Goal: Information Seeking & Learning: Learn about a topic

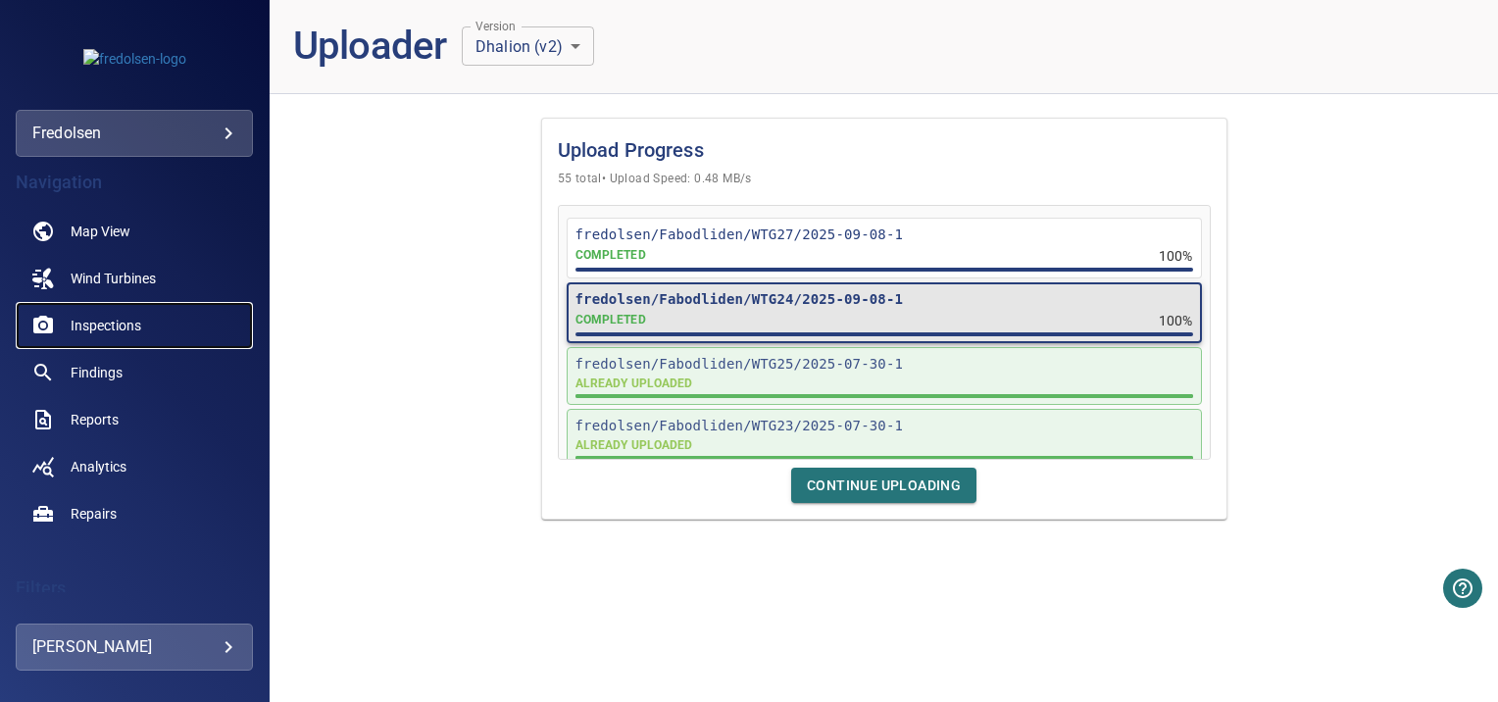
click at [59, 324] on link "Inspections" at bounding box center [134, 325] width 237 height 47
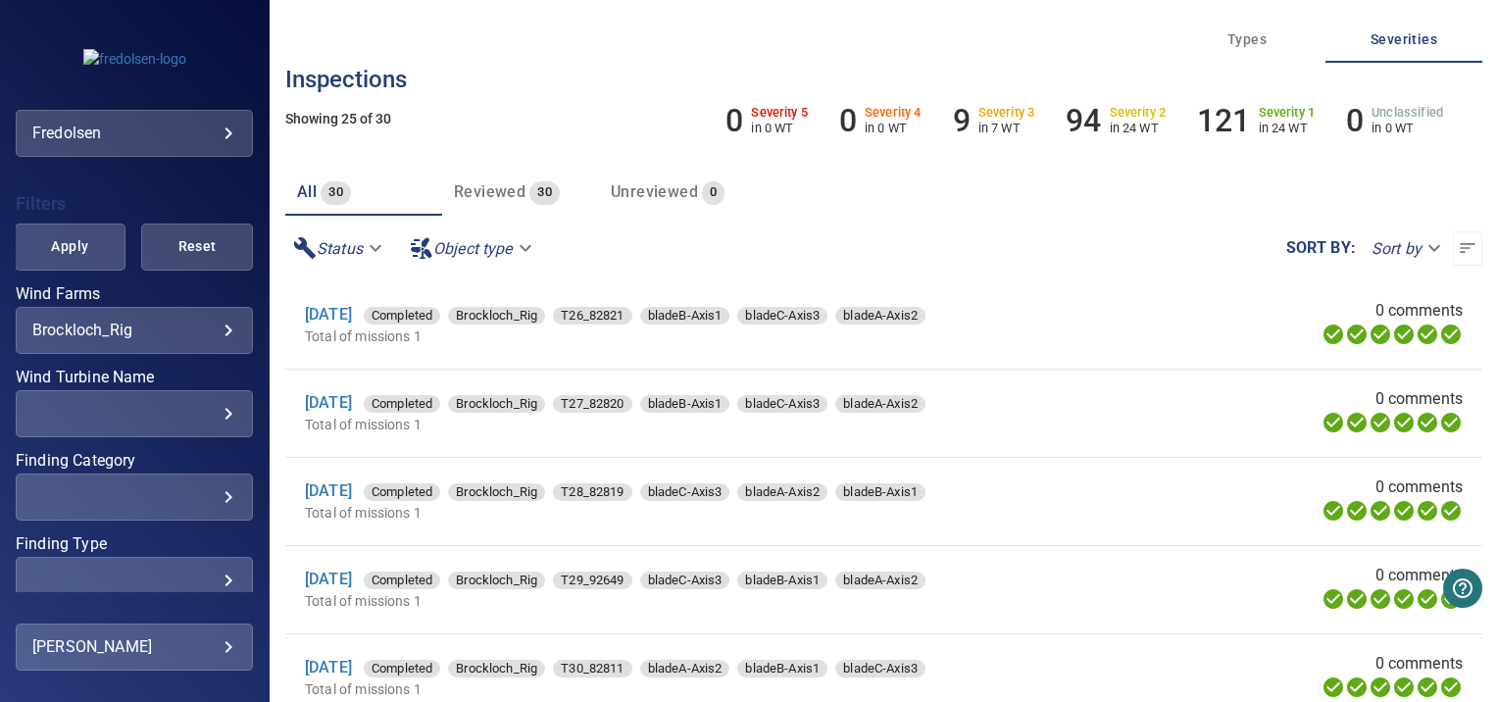
scroll to position [387, 0]
click at [190, 332] on body "**********" at bounding box center [749, 351] width 1498 height 702
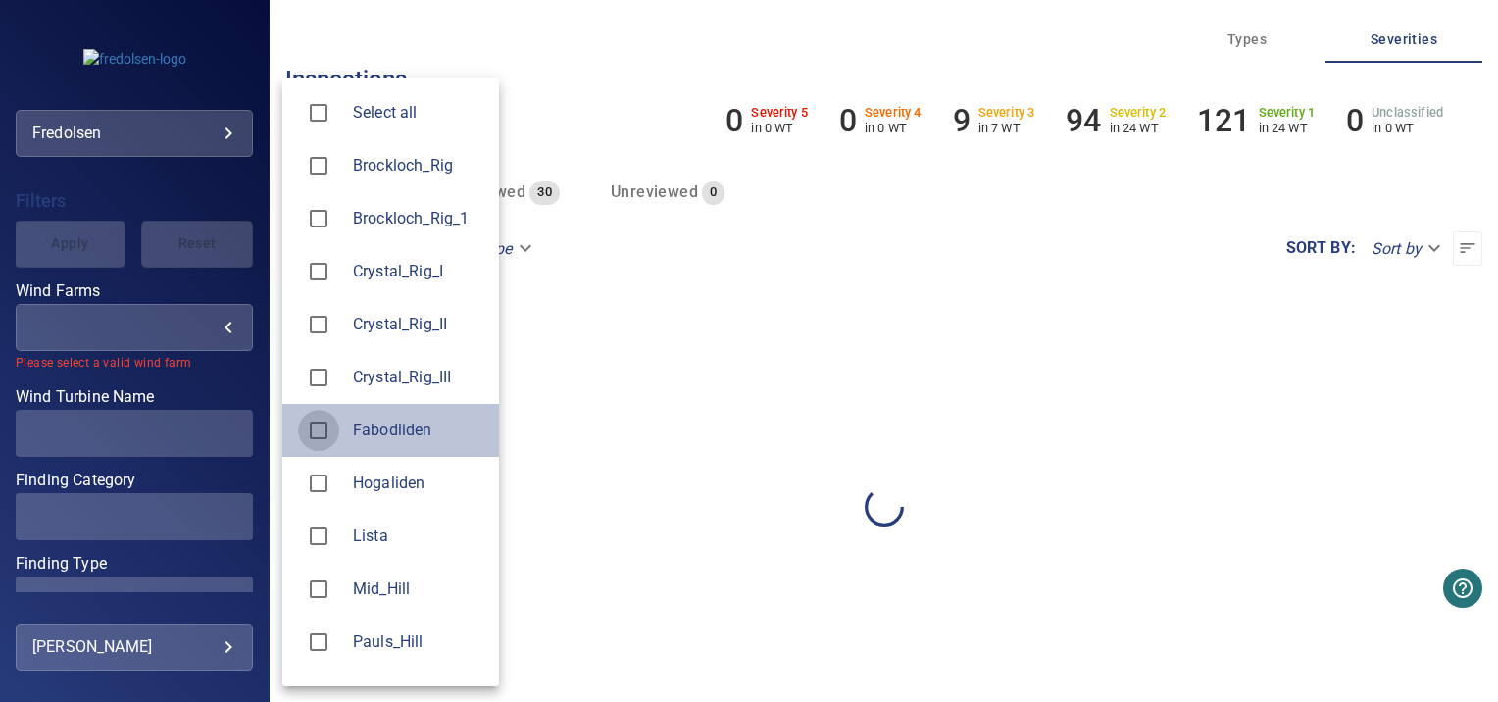
type input "**********"
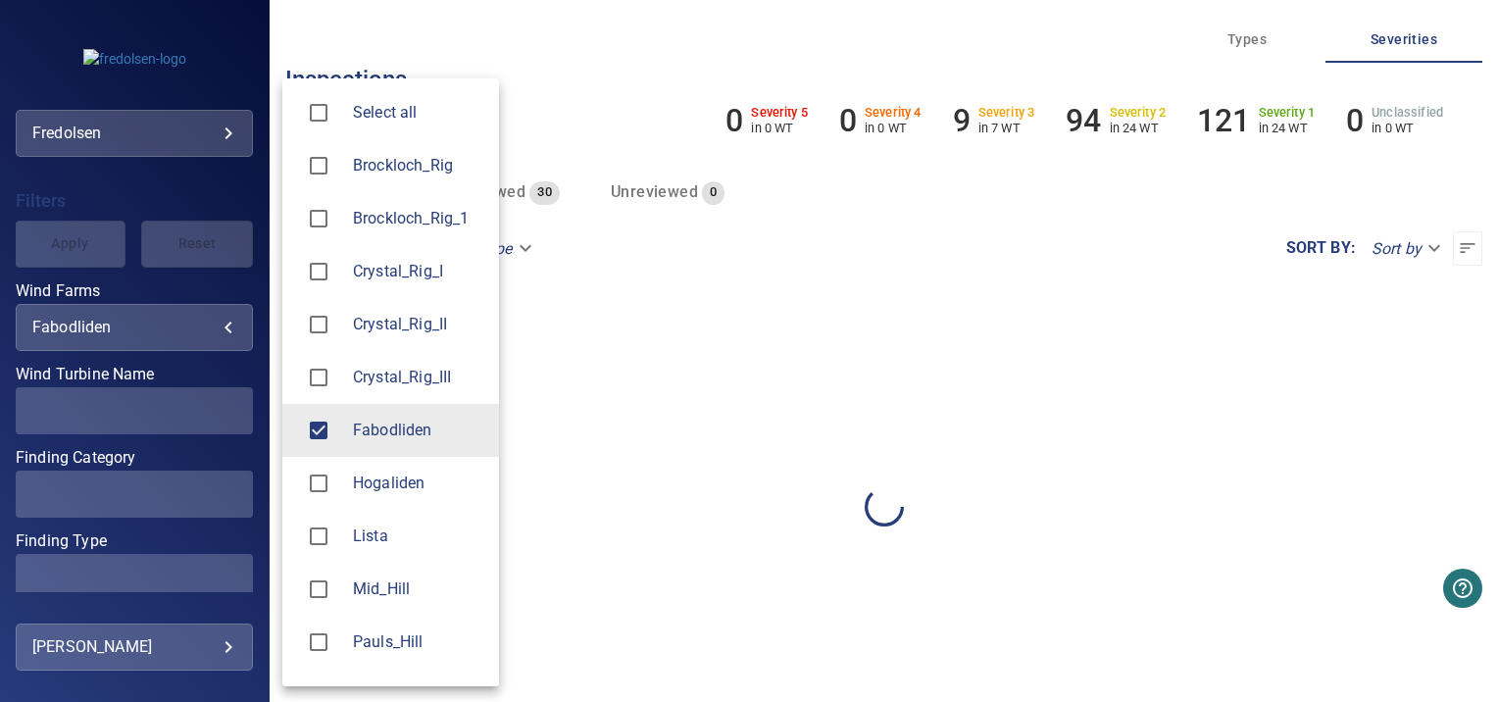
click at [232, 367] on div at bounding box center [749, 351] width 1498 height 702
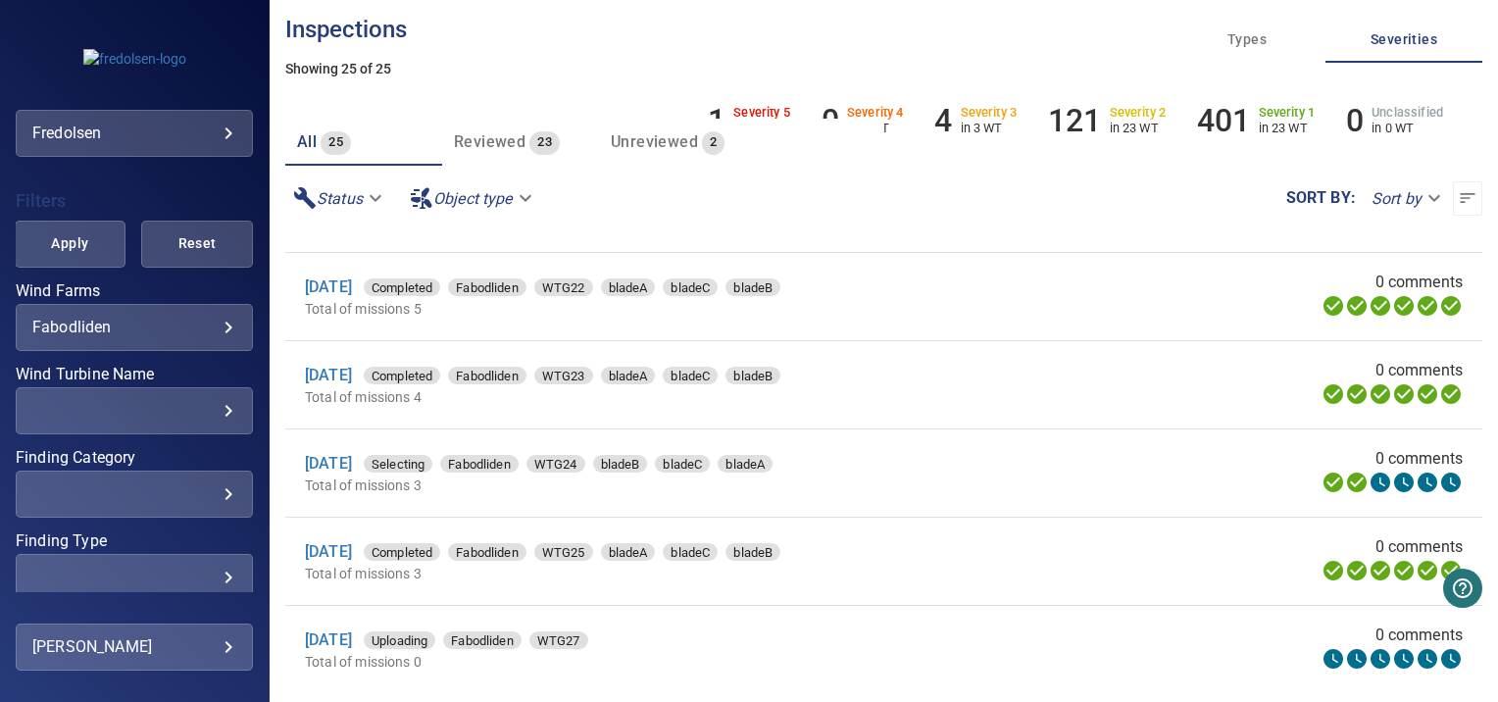
scroll to position [114, 0]
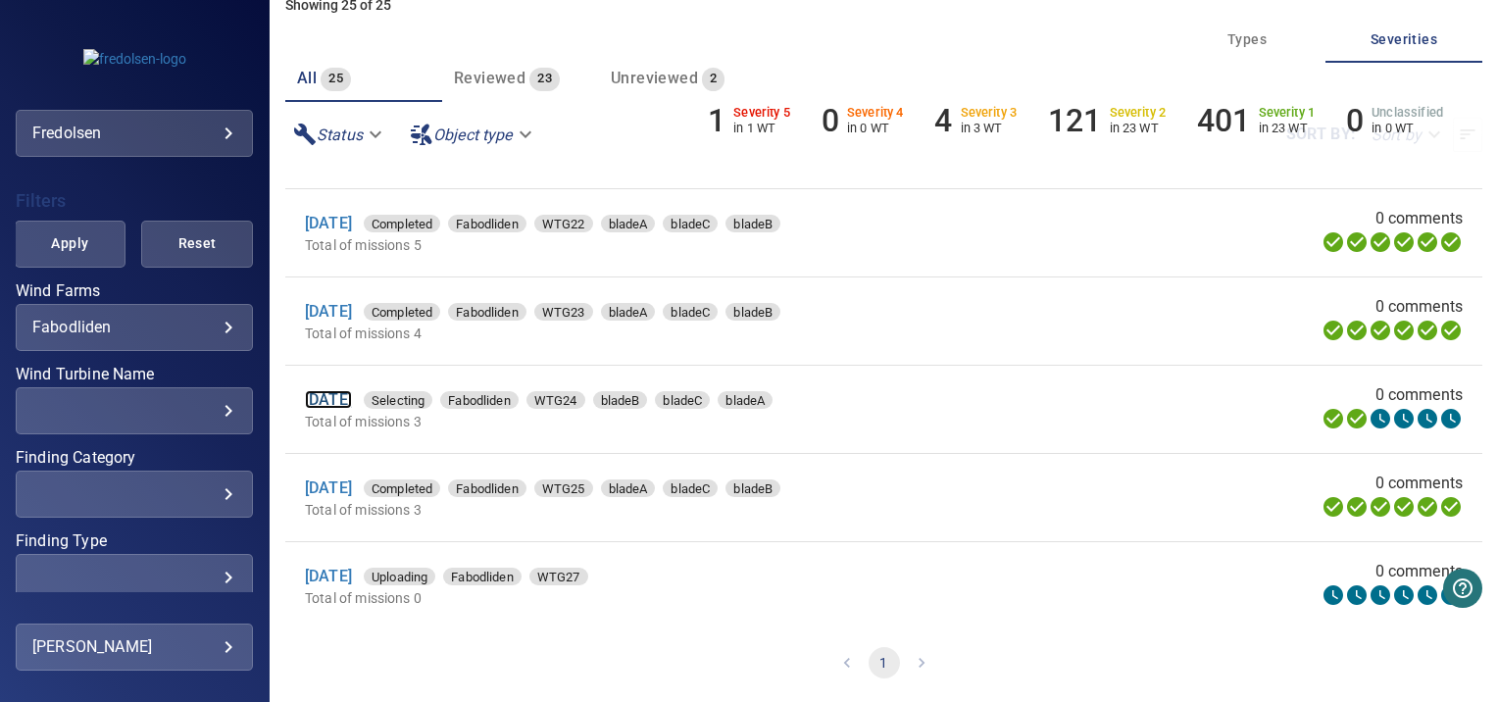
click at [337, 397] on link "[DATE]" at bounding box center [328, 399] width 47 height 19
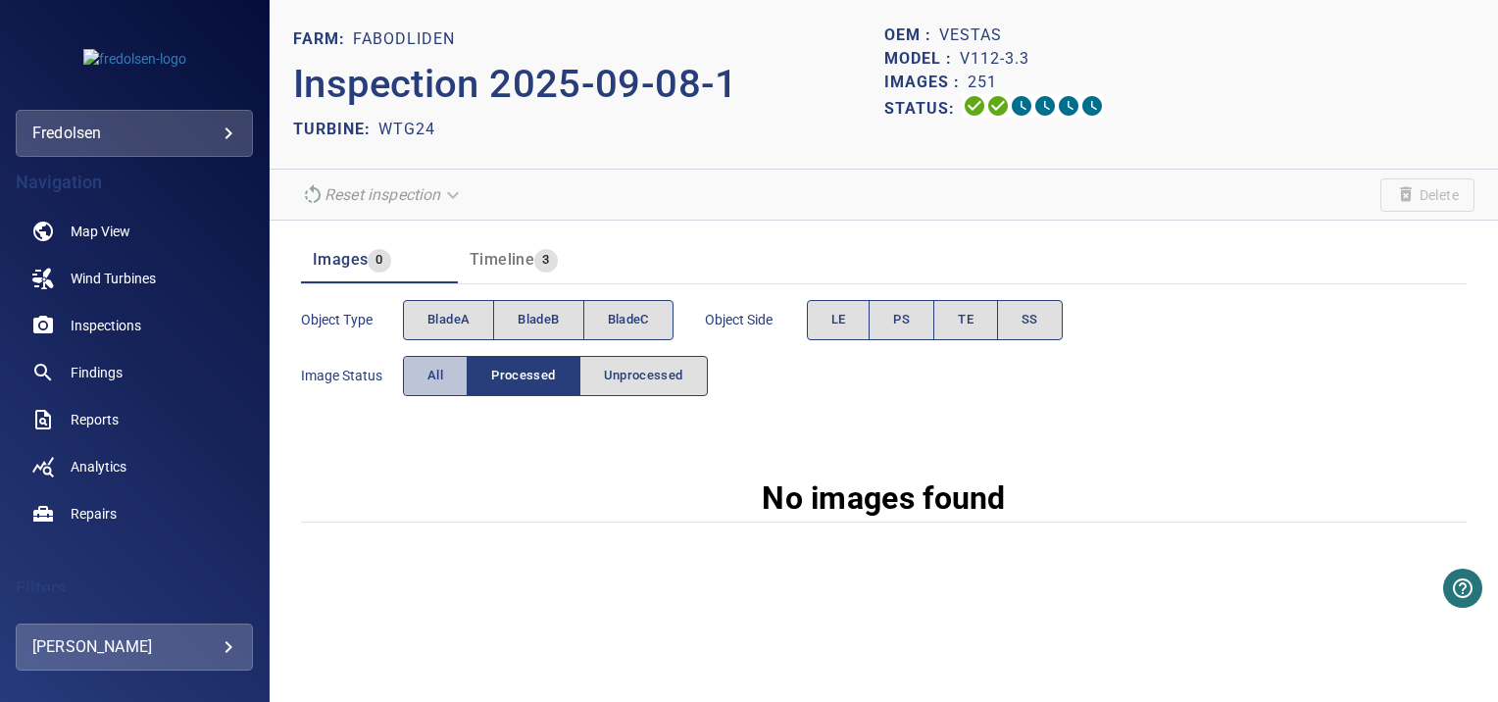
click at [425, 386] on button "All" at bounding box center [435, 376] width 65 height 40
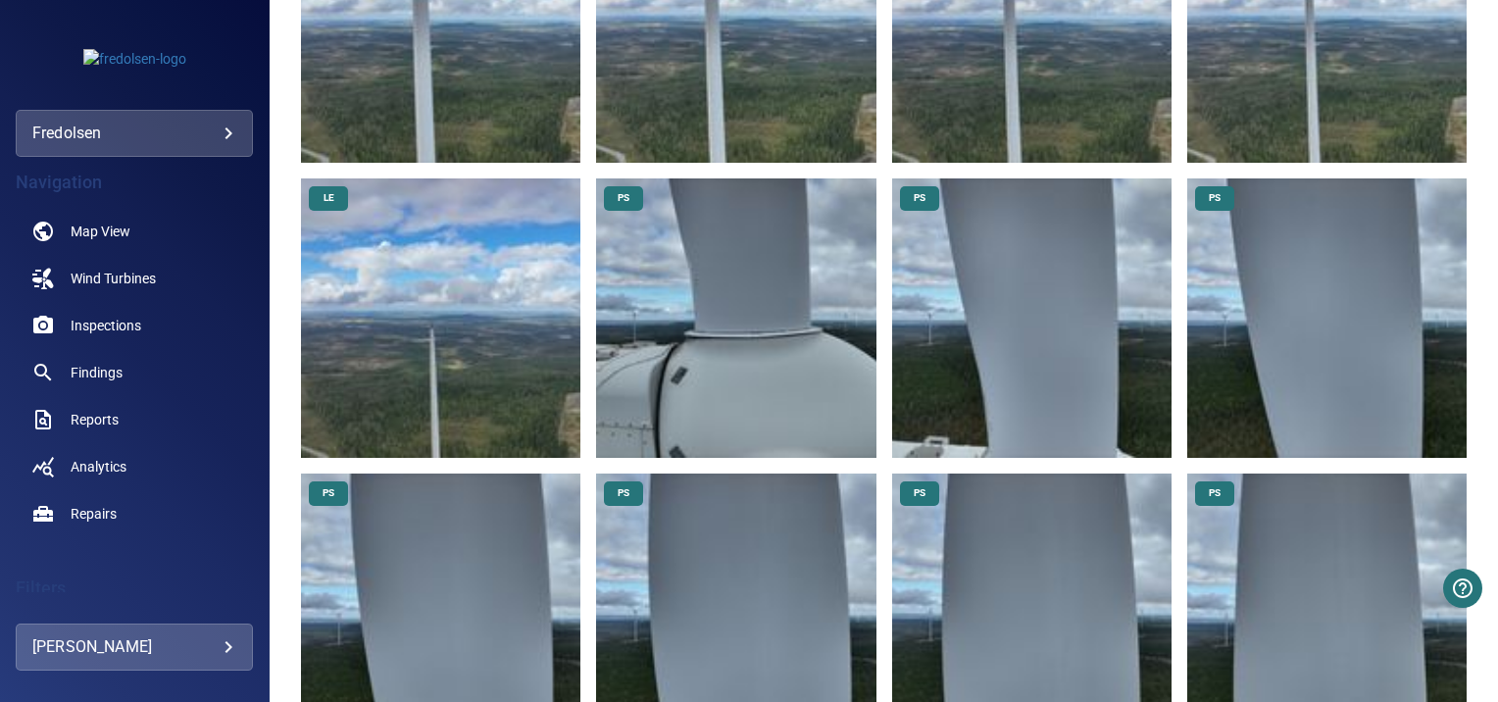
scroll to position [1729, 0]
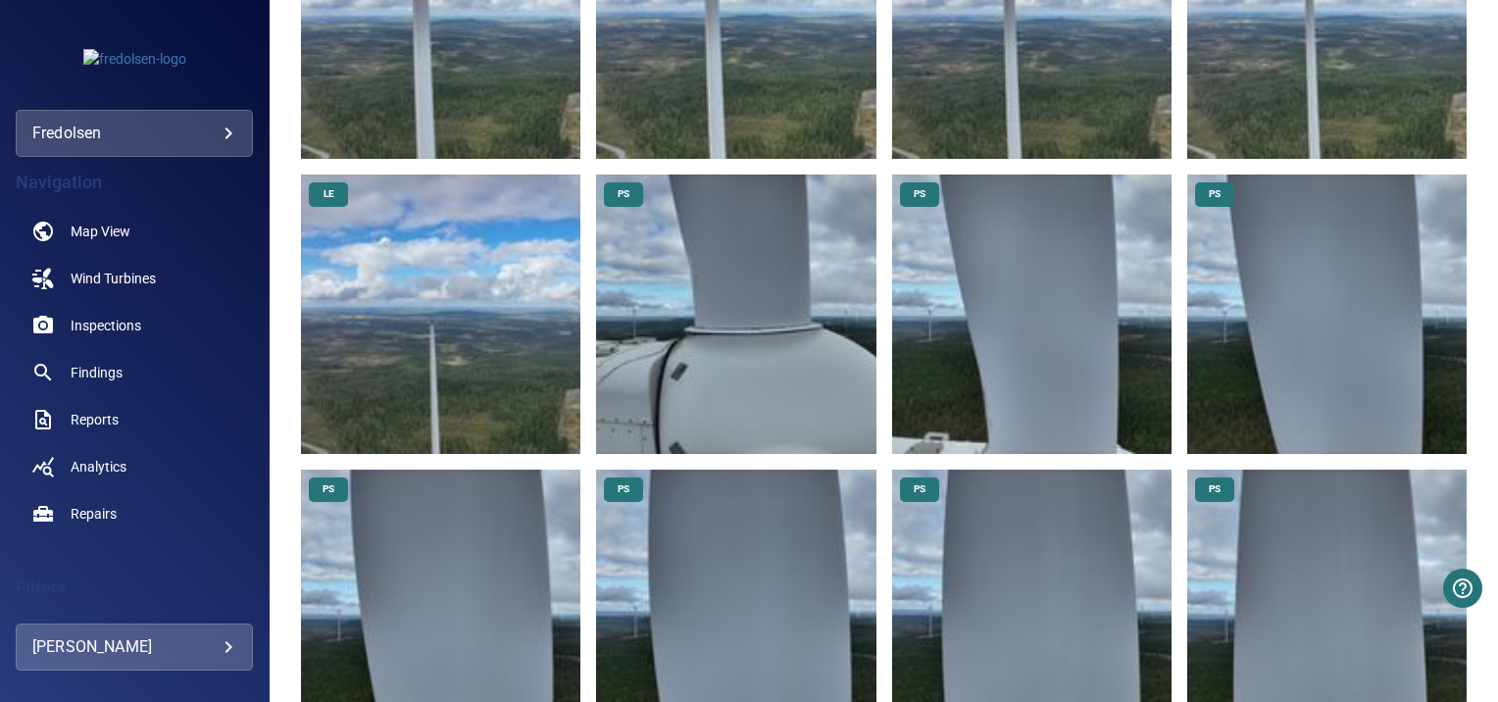
click at [741, 323] on img at bounding box center [735, 313] width 279 height 279
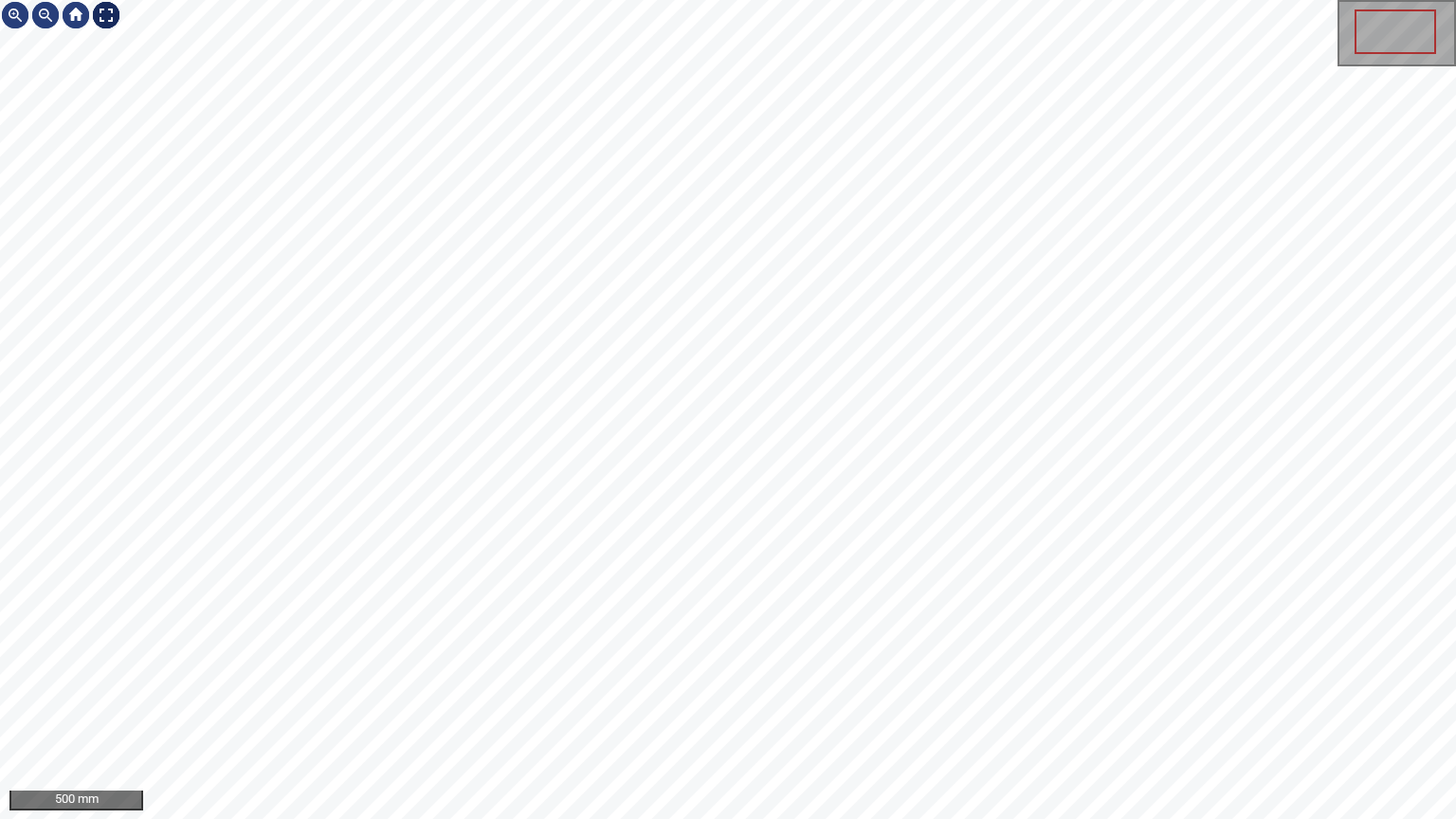
click at [104, 23] on div at bounding box center [105, 15] width 30 height 30
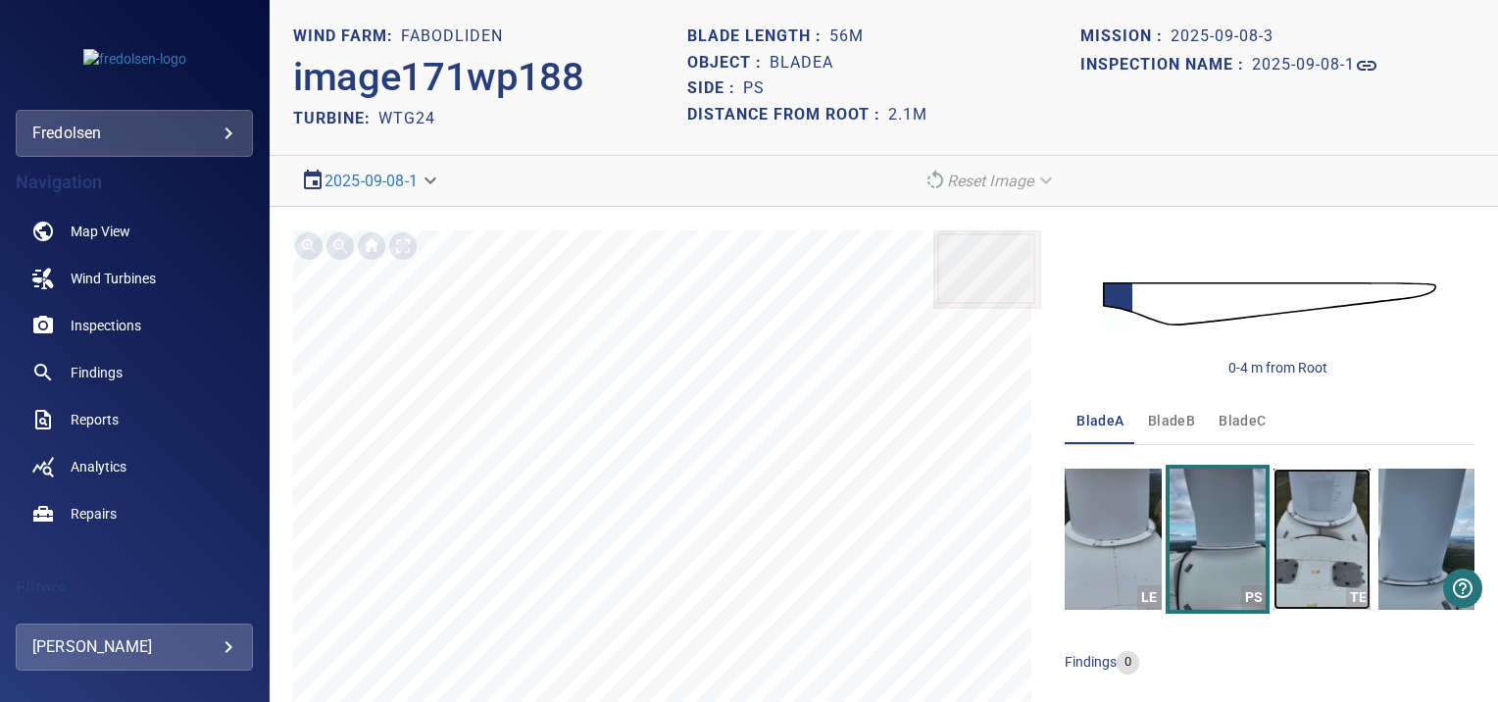
click at [1332, 533] on img "button" at bounding box center [1321, 539] width 96 height 141
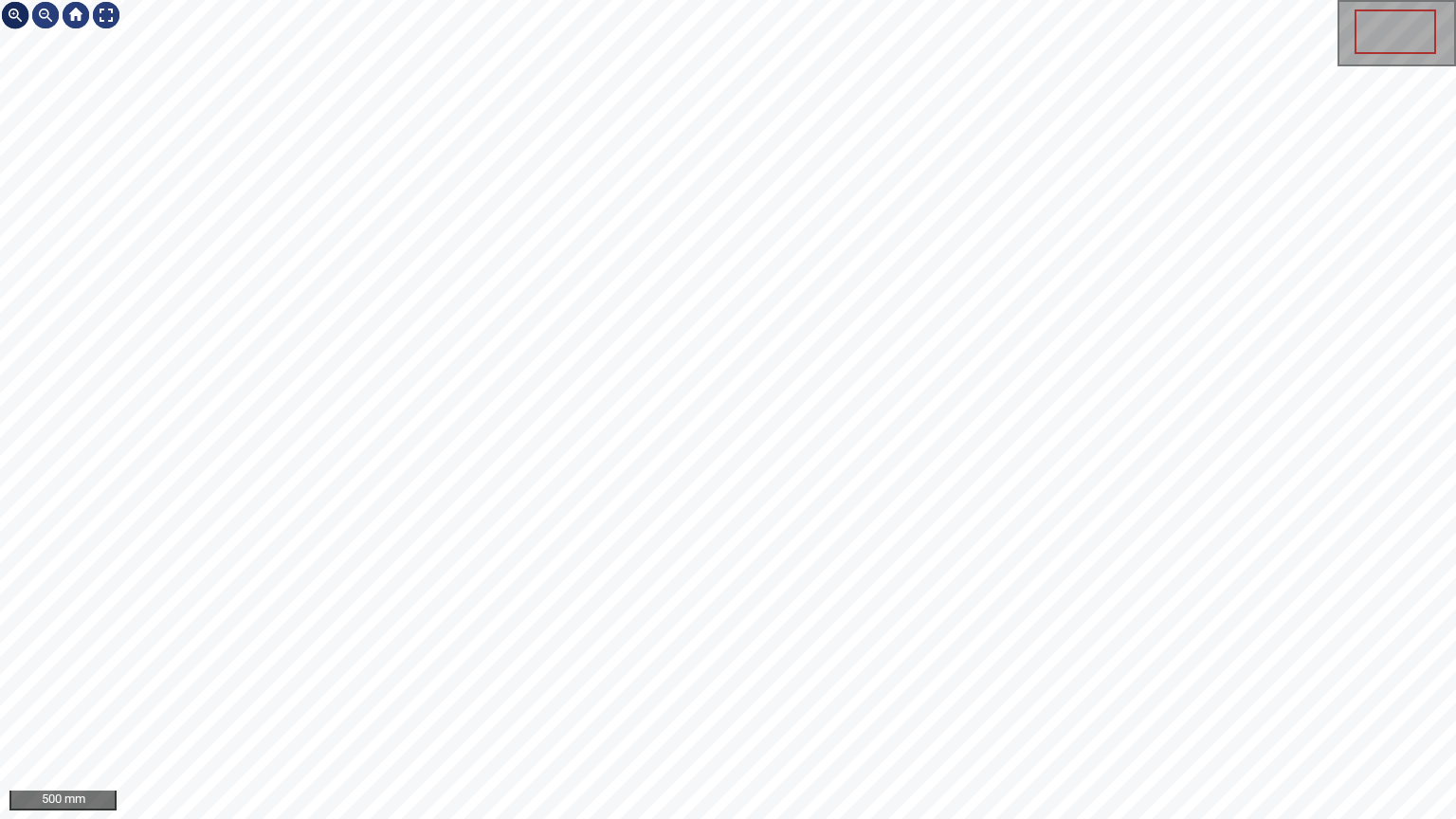
click at [23, 15] on div at bounding box center [15, 15] width 30 height 30
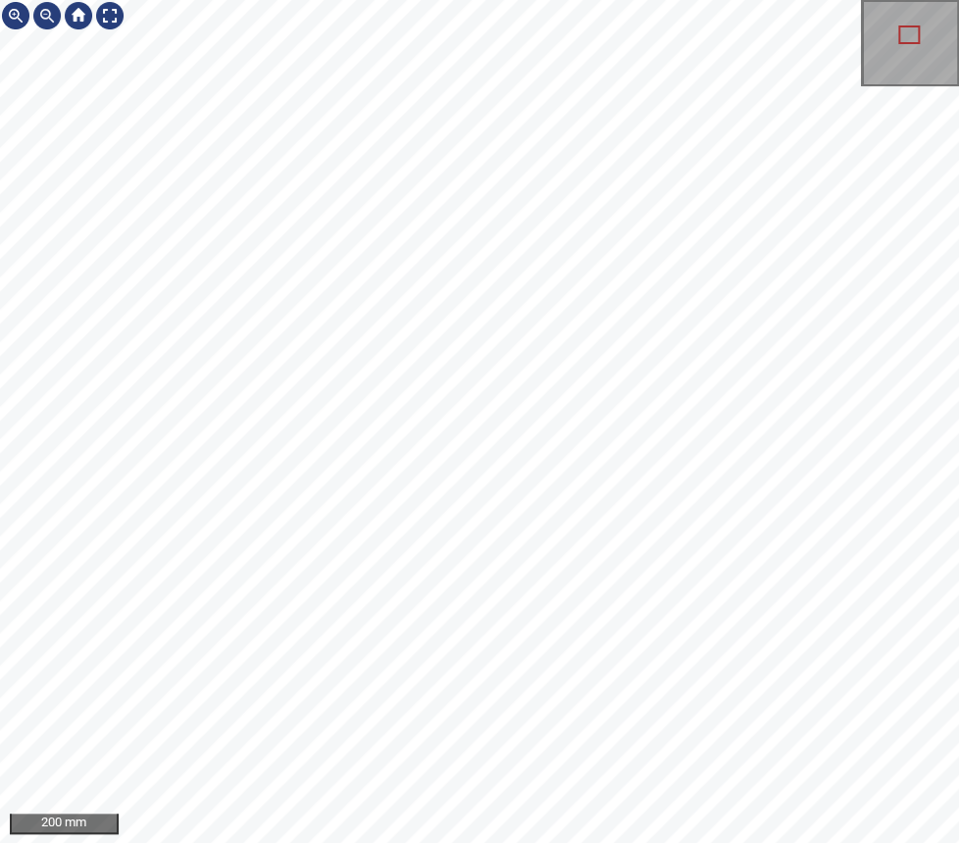
click at [608, 701] on html "200 mm" at bounding box center [479, 421] width 959 height 843
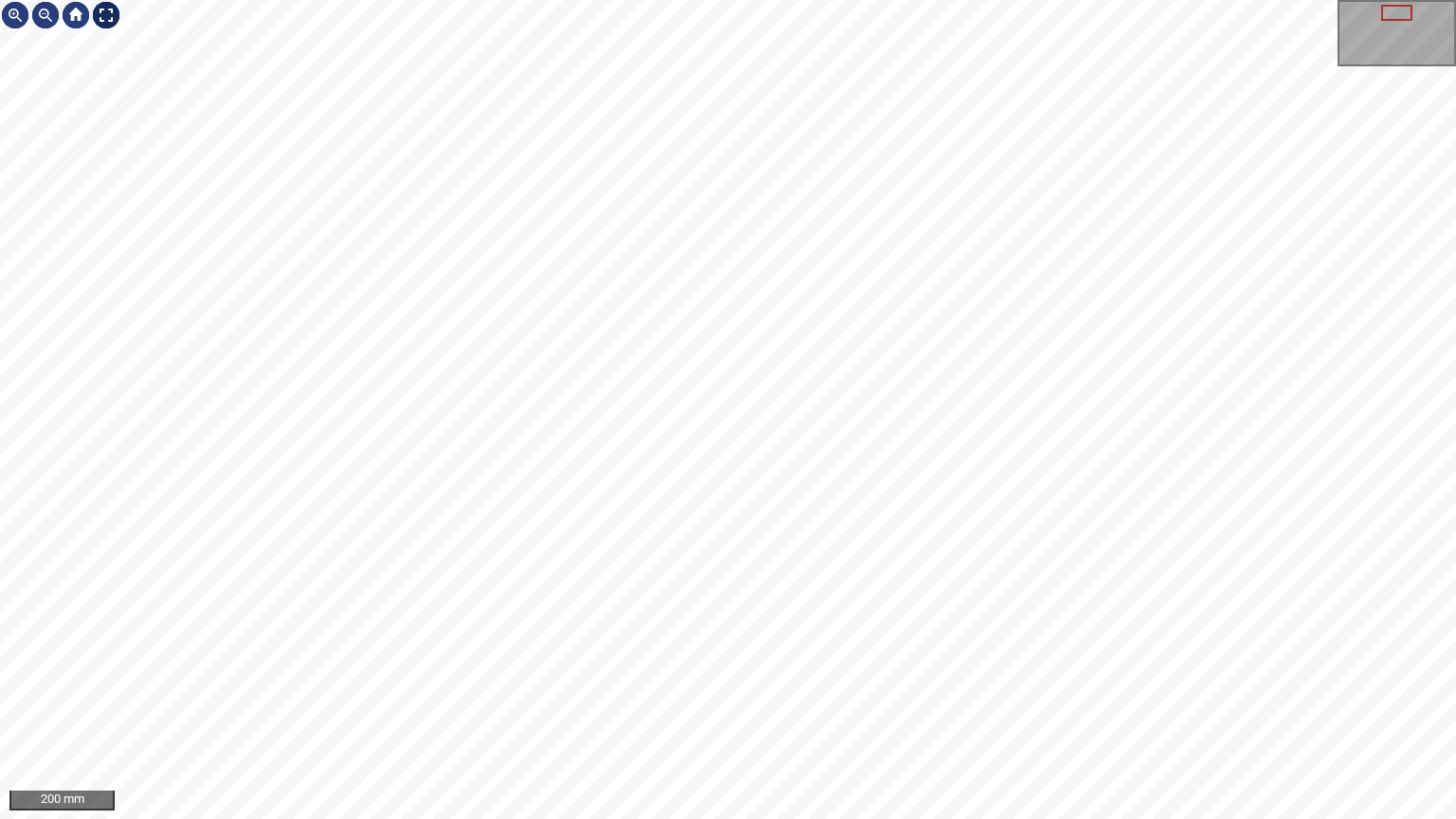
click at [108, 18] on div at bounding box center [105, 15] width 30 height 30
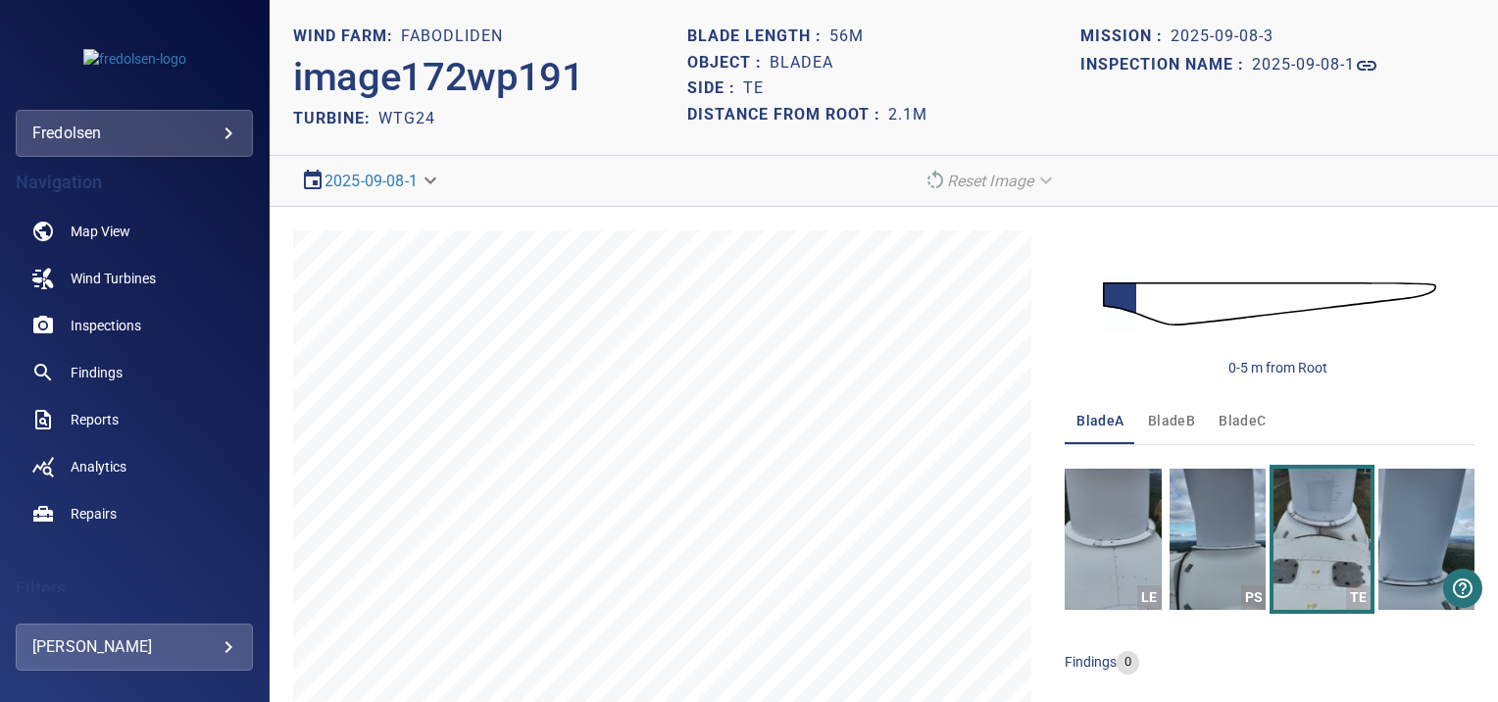
click at [1133, 294] on img at bounding box center [1269, 304] width 333 height 80
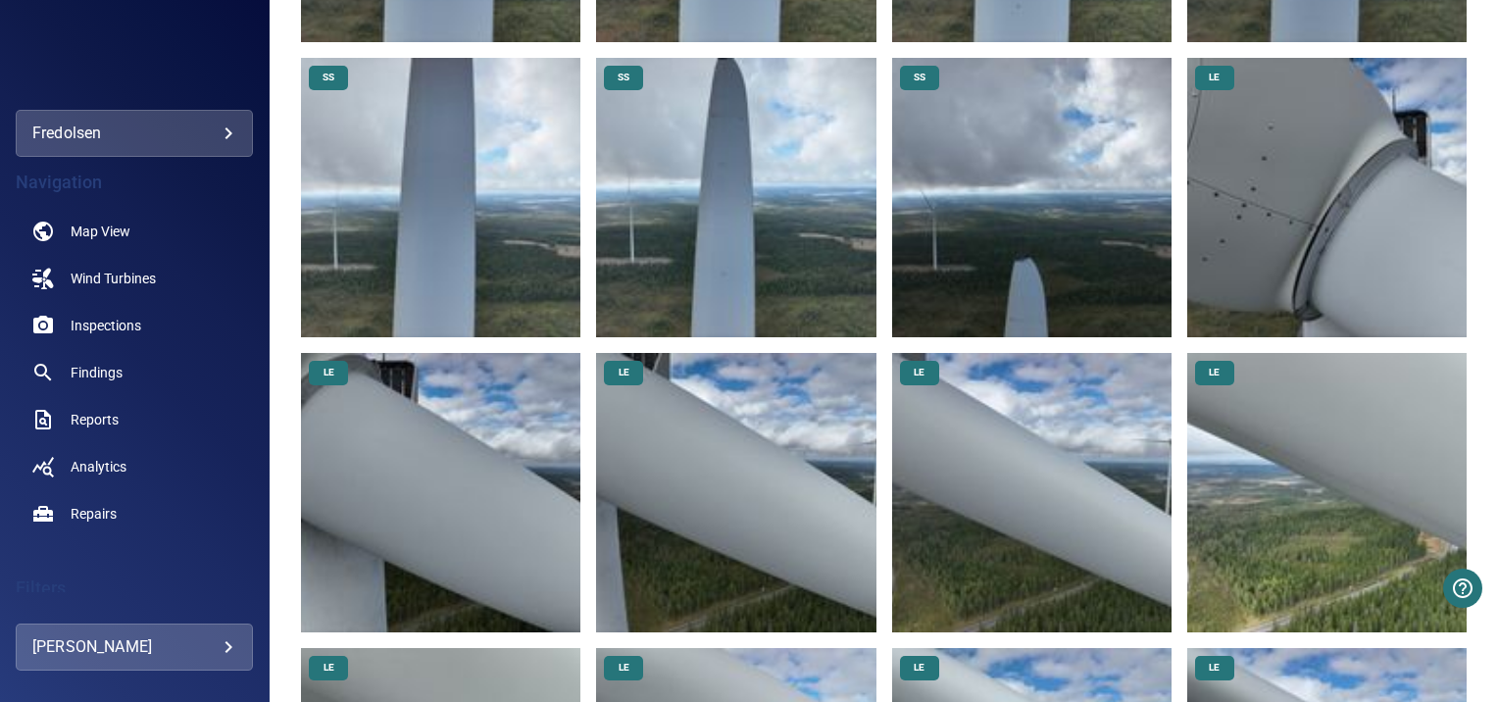
scroll to position [6276, 0]
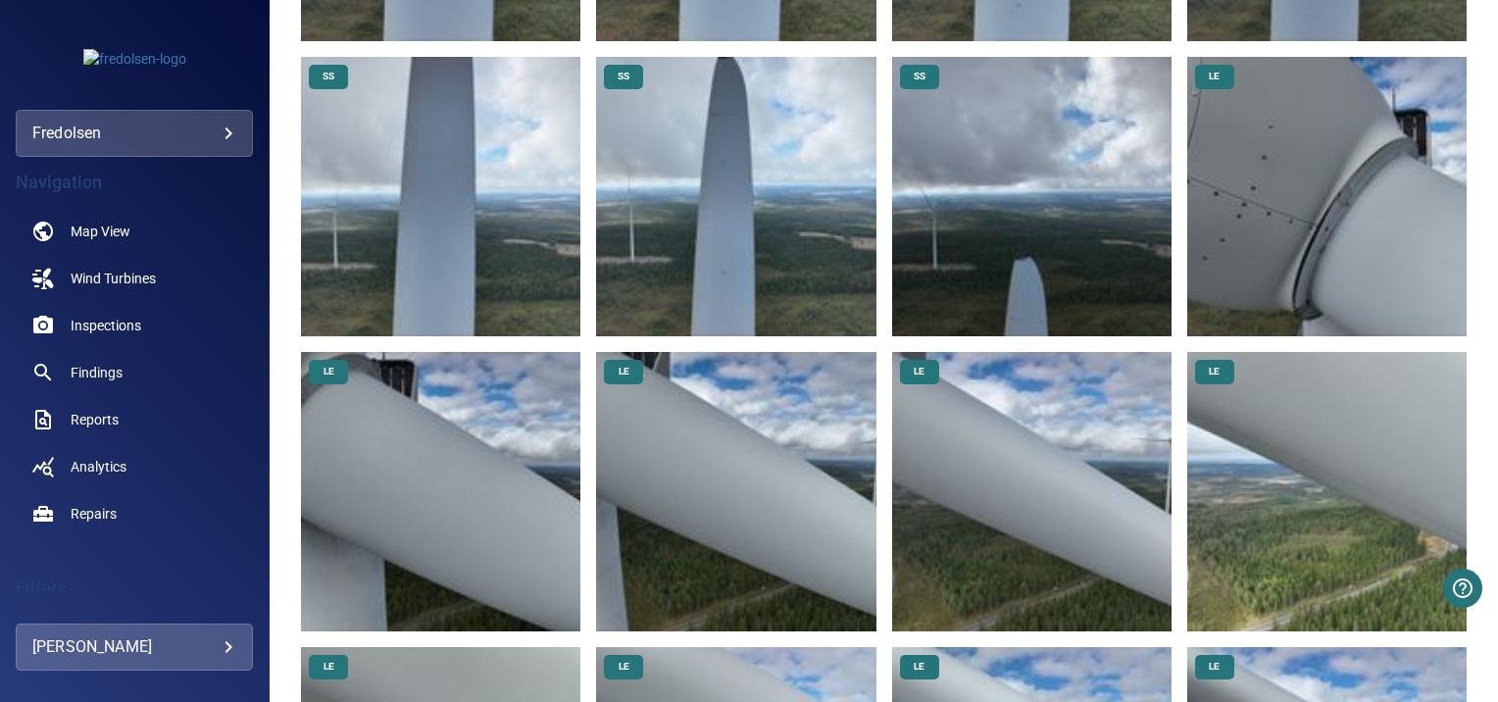
click at [1252, 165] on img at bounding box center [1326, 196] width 279 height 279
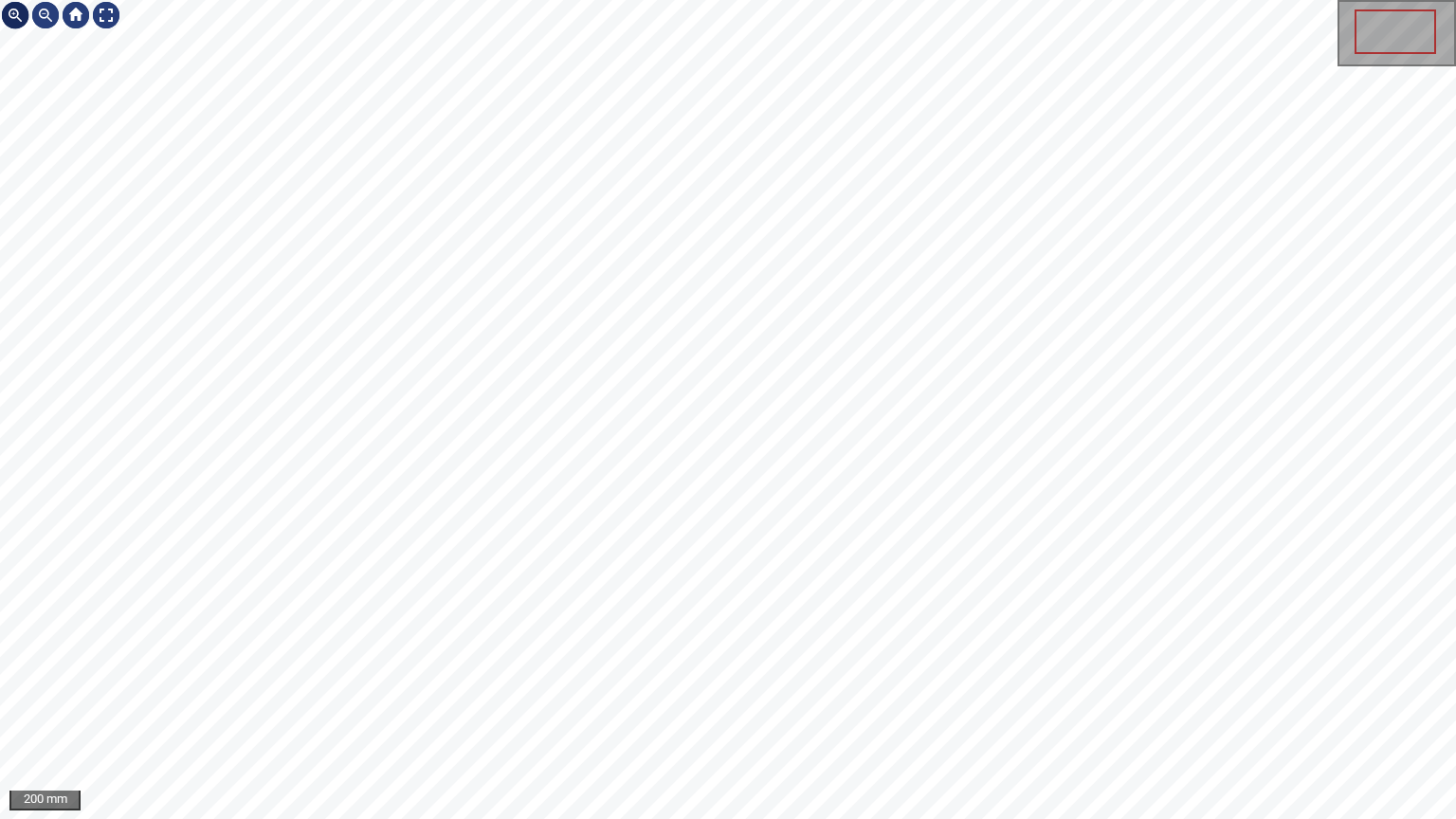
click at [19, 17] on div at bounding box center [15, 15] width 30 height 30
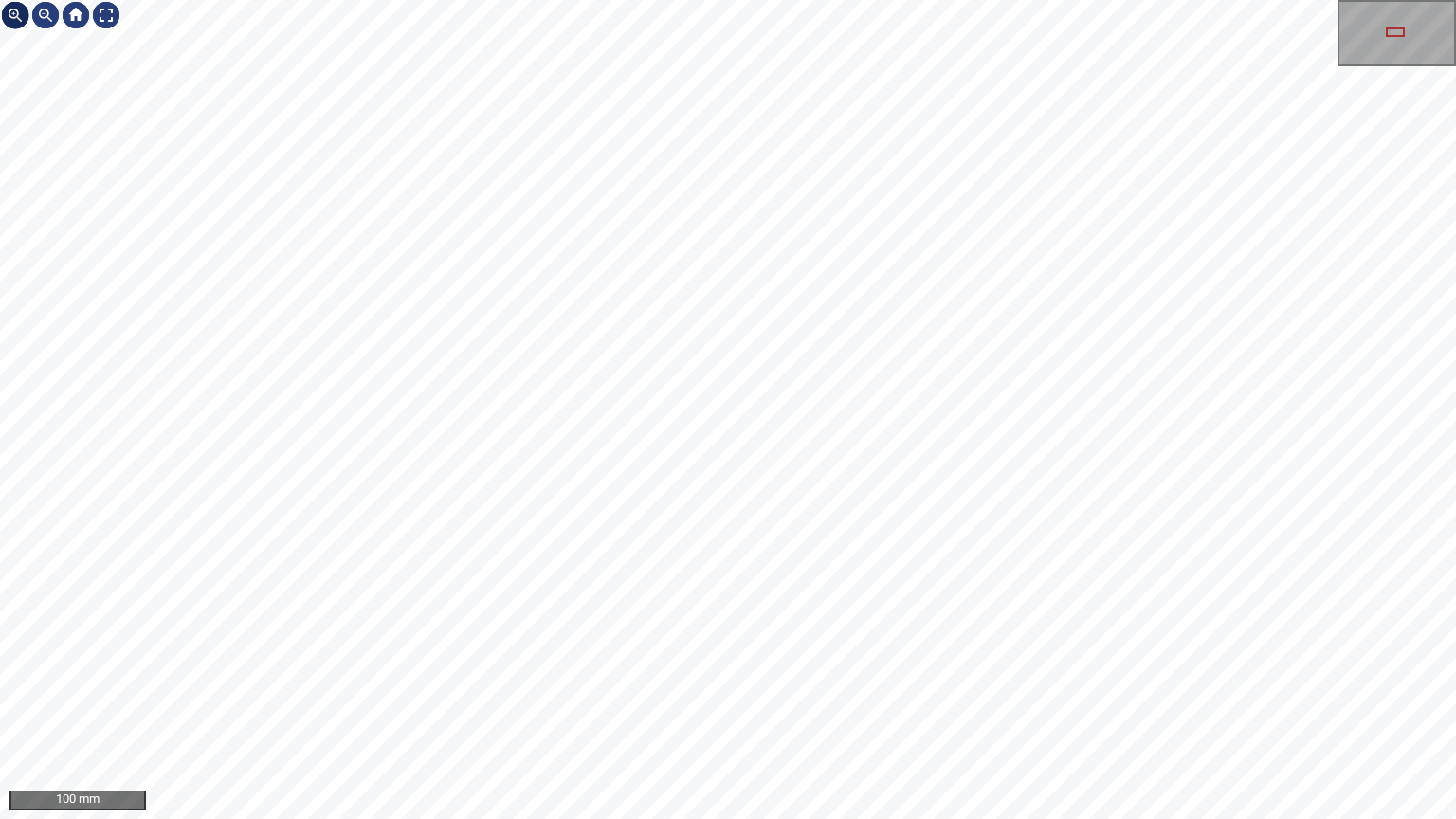
click at [19, 17] on div at bounding box center [15, 15] width 30 height 30
click at [92, 17] on div at bounding box center [105, 15] width 30 height 30
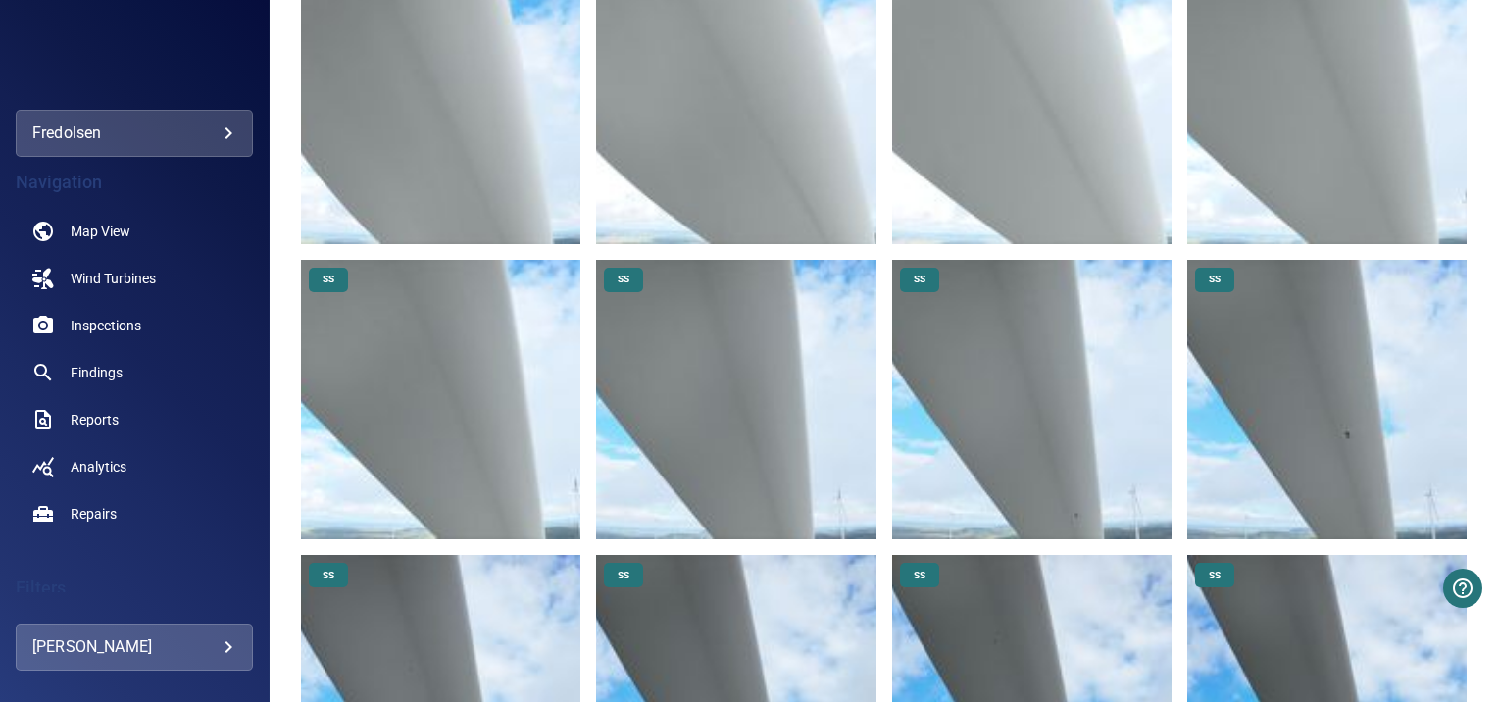
scroll to position [11389, 0]
click at [1364, 302] on img at bounding box center [1326, 398] width 279 height 279
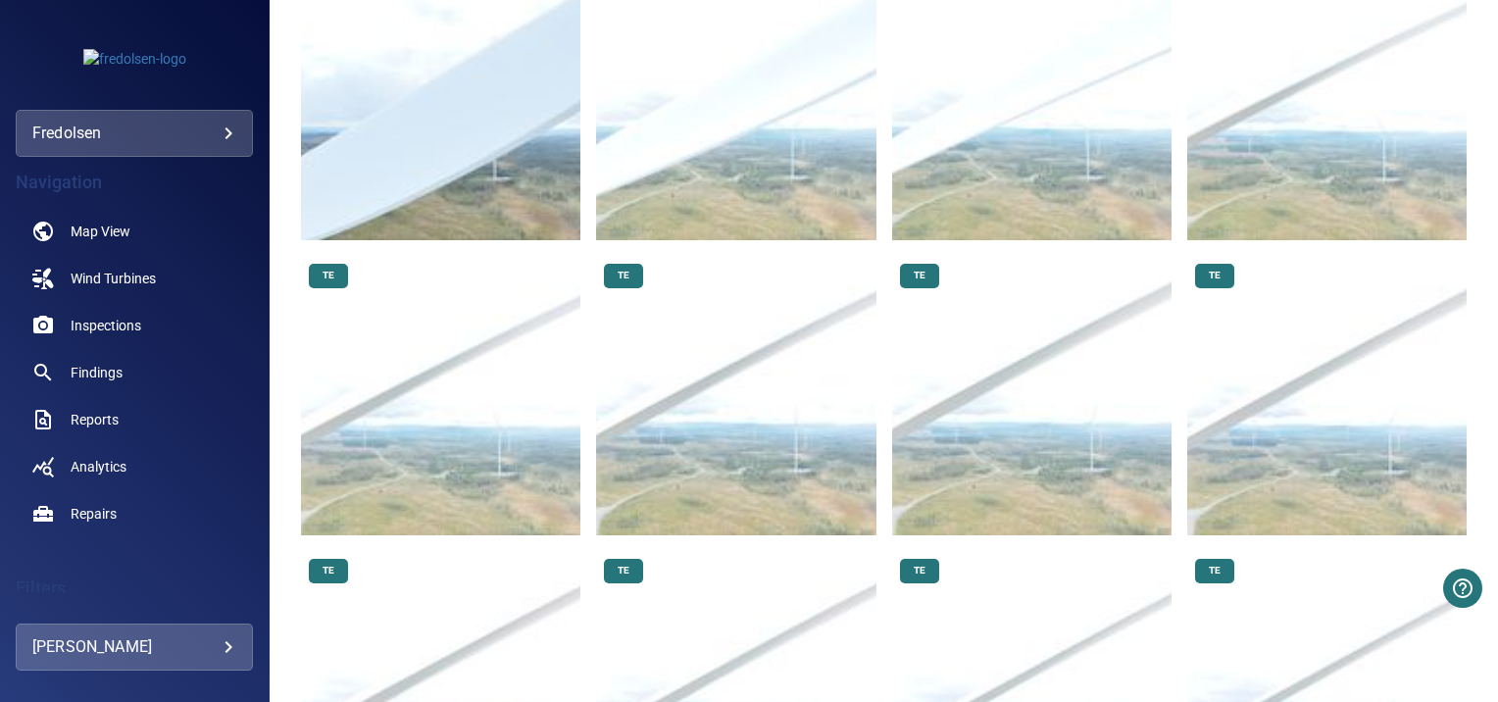
scroll to position [9934, 0]
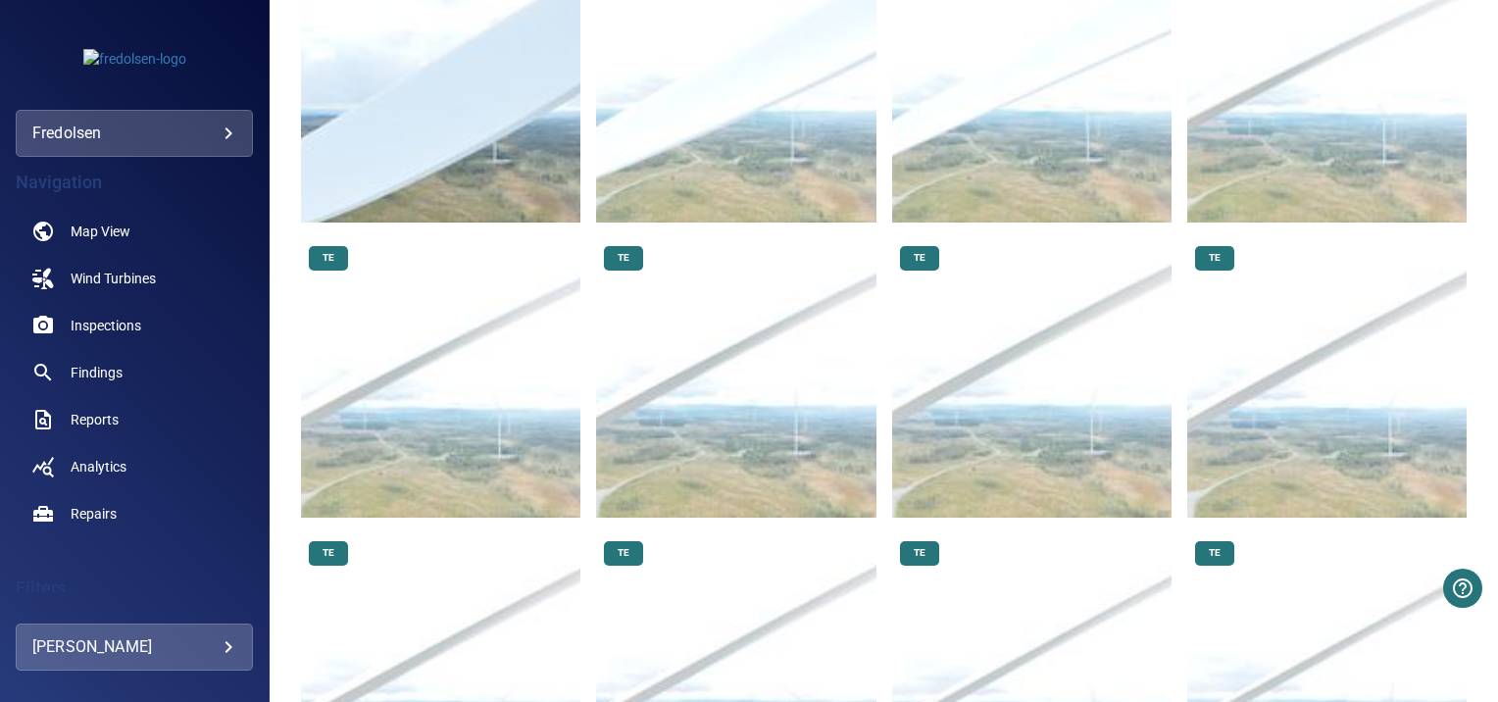
click at [694, 252] on img at bounding box center [735, 377] width 279 height 279
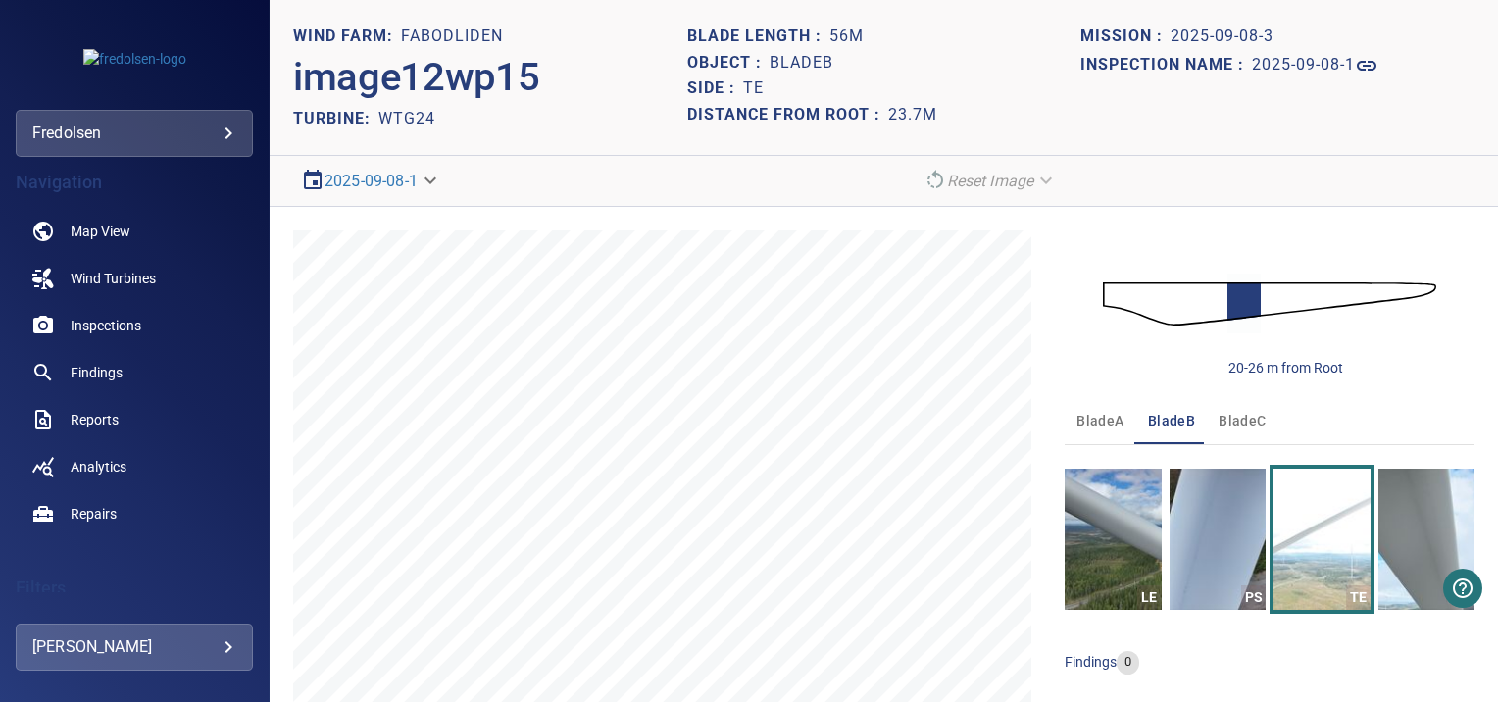
click at [328, 260] on div at bounding box center [339, 245] width 31 height 31
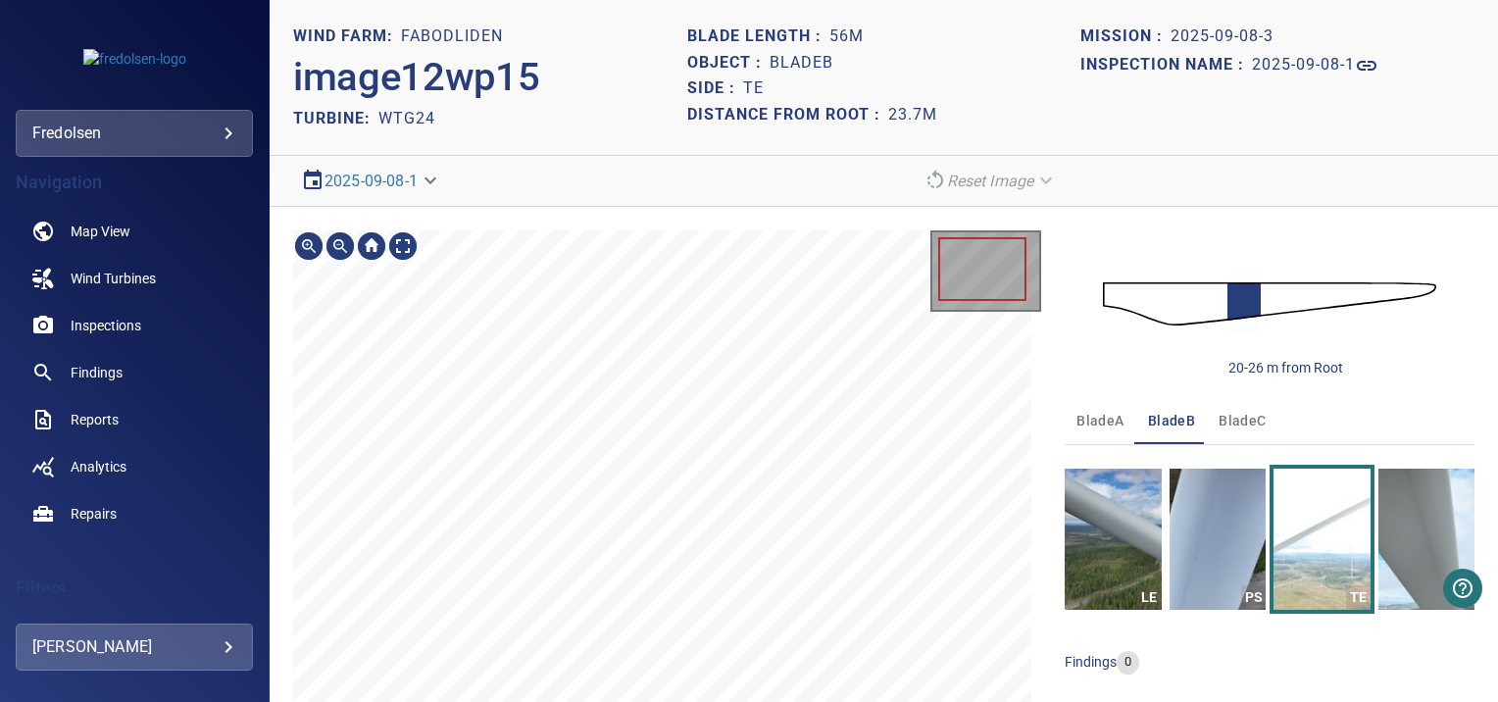
scroll to position [67, 0]
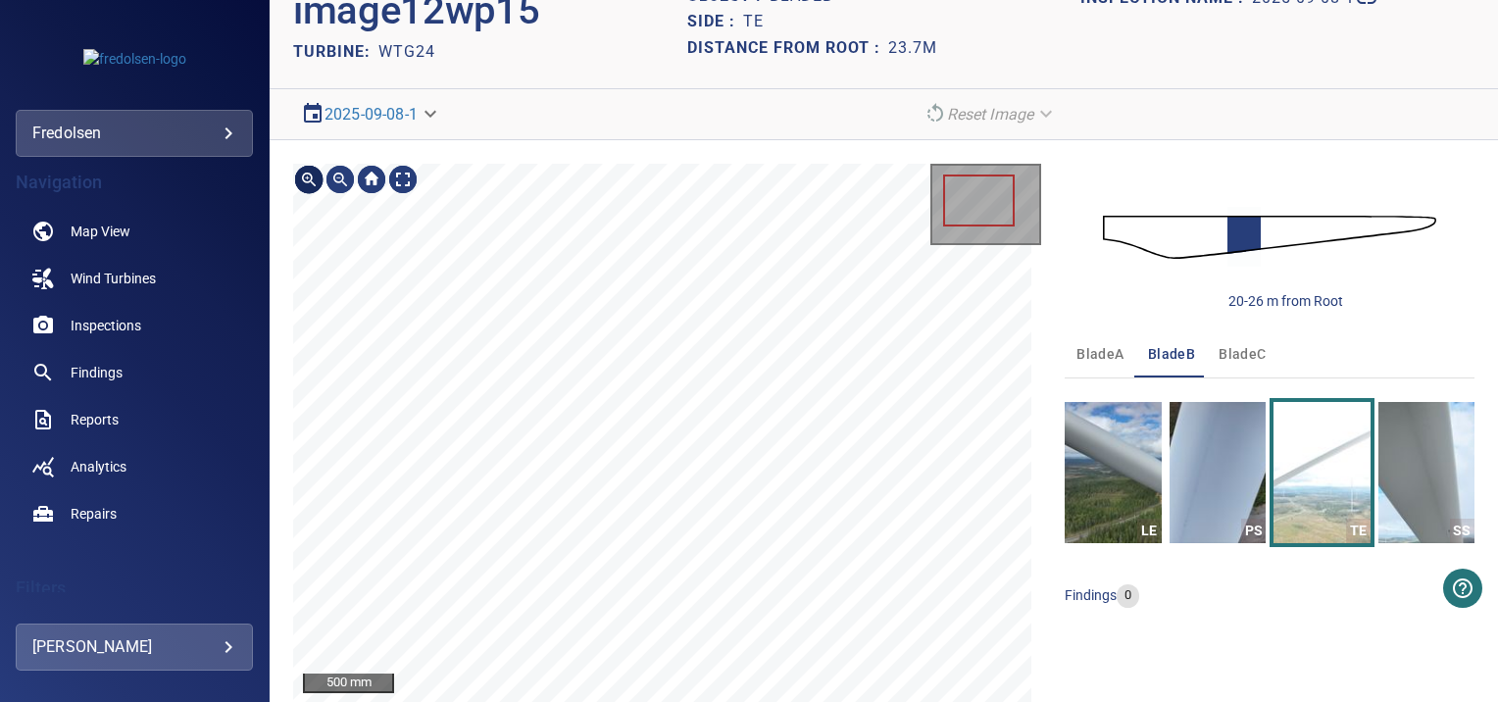
click at [312, 183] on div at bounding box center [308, 179] width 31 height 31
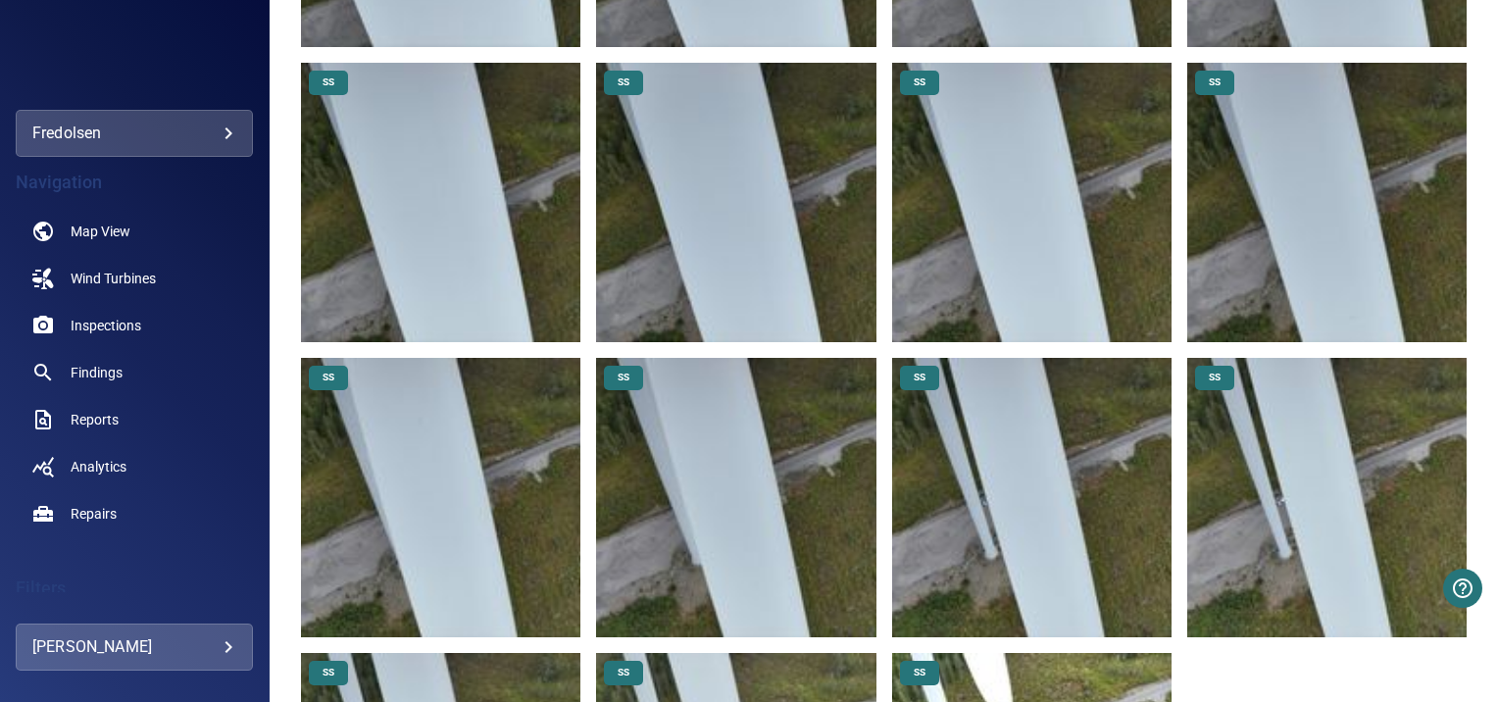
scroll to position [18125, 0]
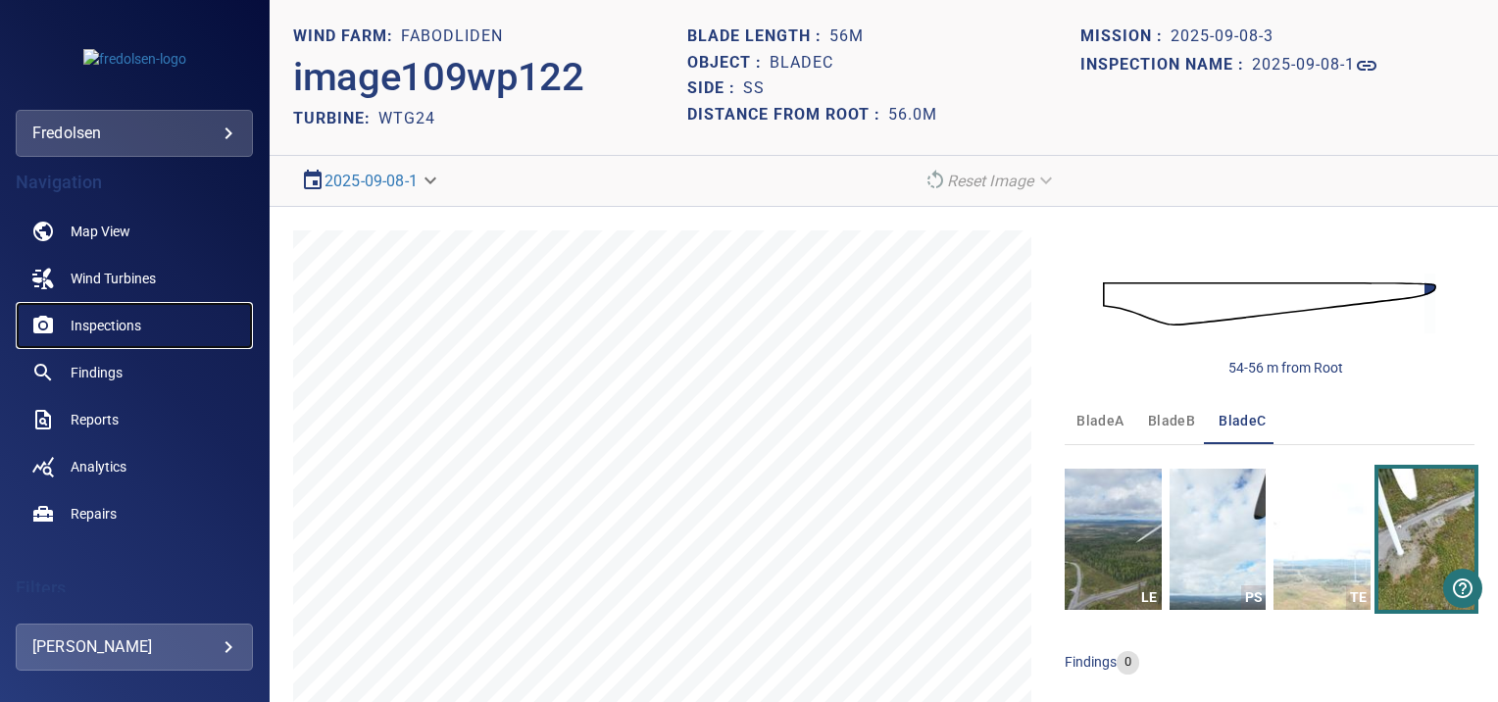
click at [100, 325] on span "Inspections" at bounding box center [106, 326] width 71 height 20
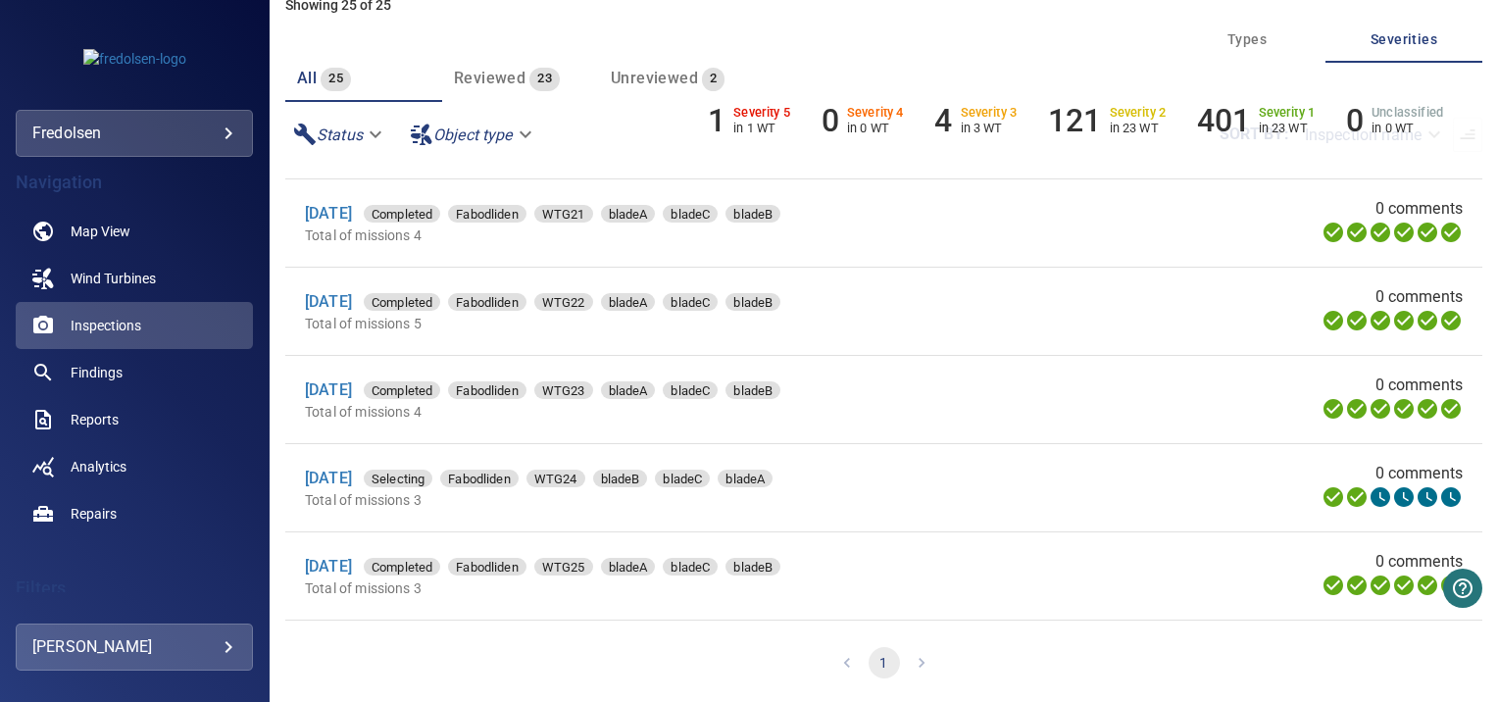
scroll to position [1743, 0]
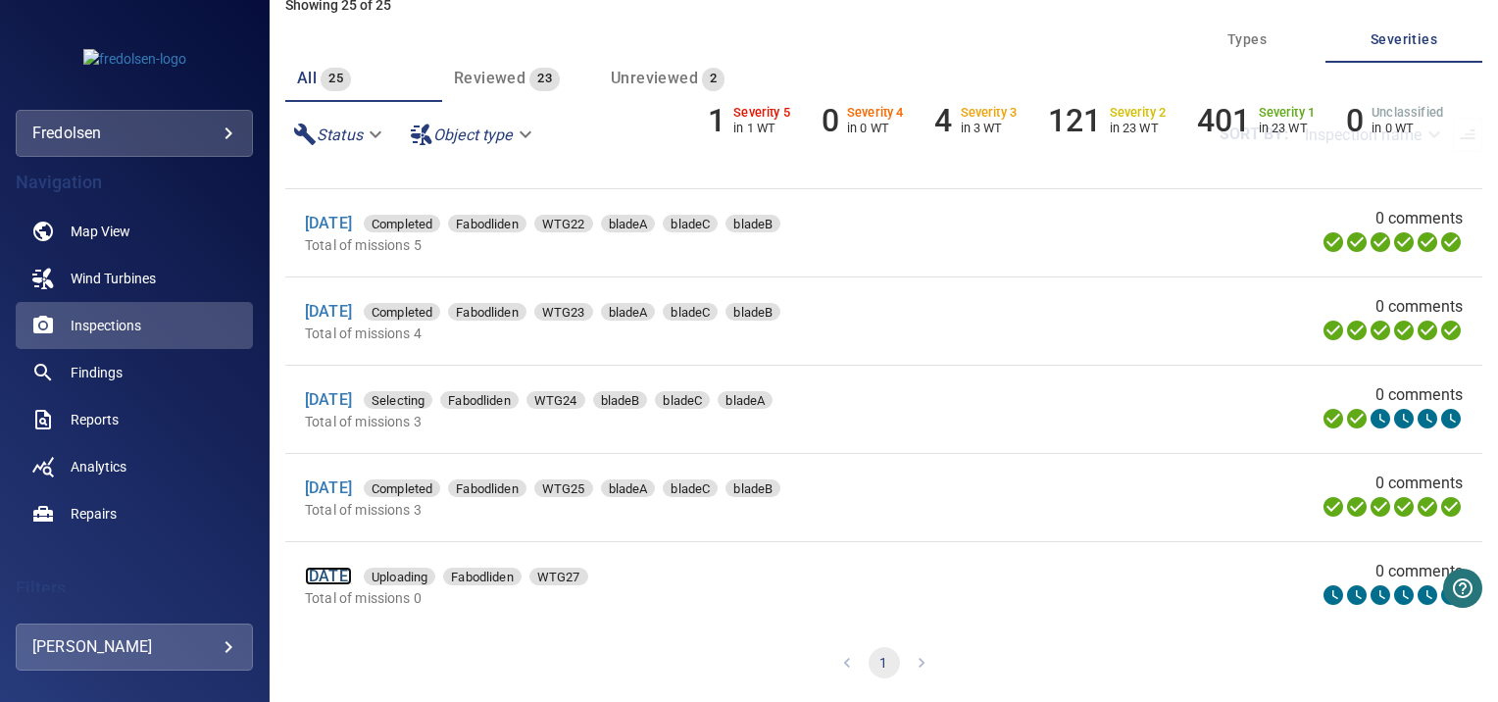
click at [352, 571] on link "[DATE]" at bounding box center [328, 576] width 47 height 19
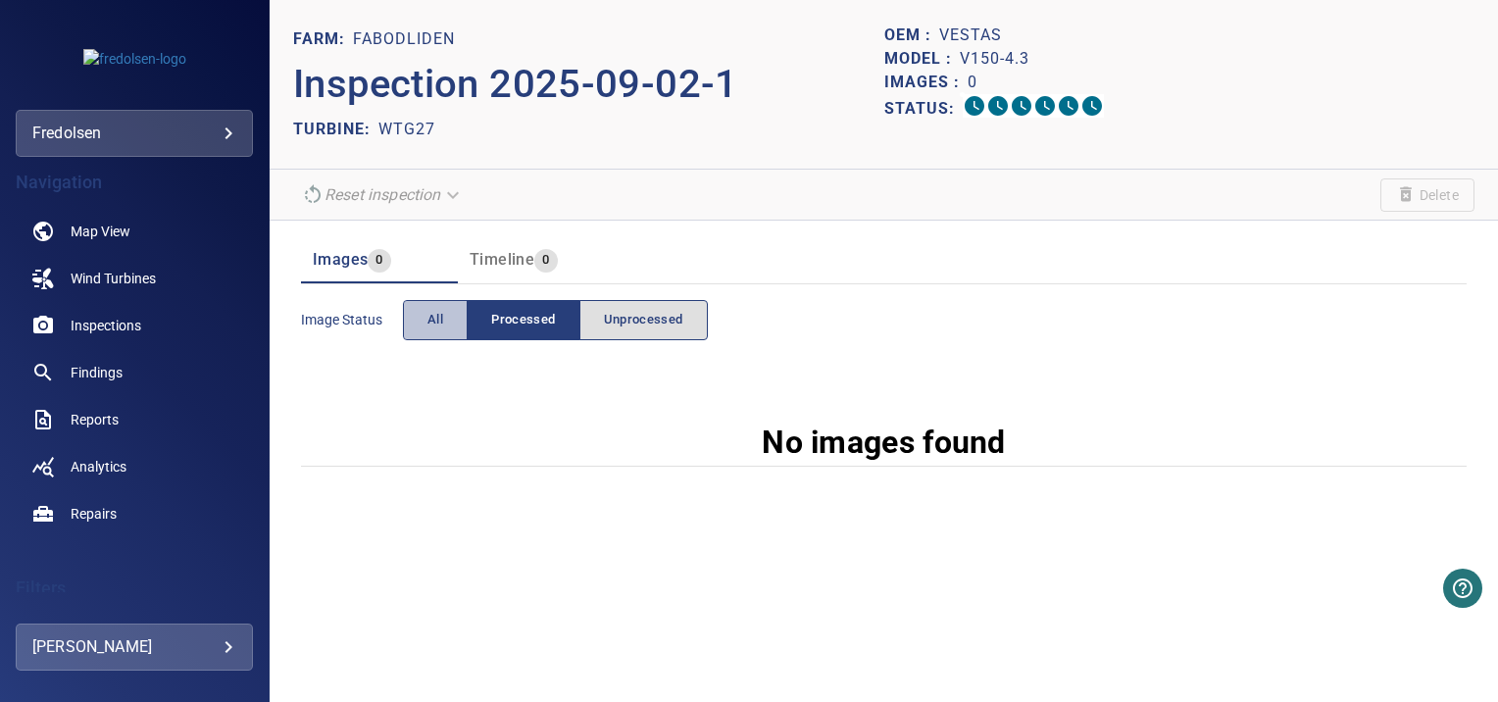
click at [415, 322] on button "All" at bounding box center [435, 320] width 65 height 40
